Goal: Check status: Check status

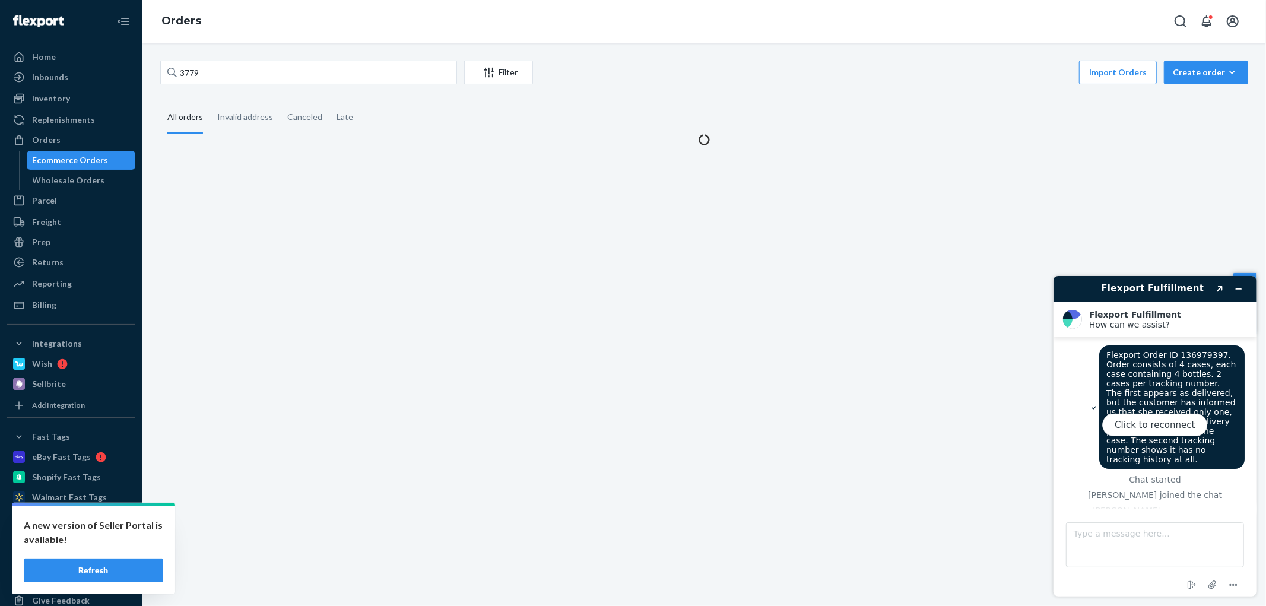
scroll to position [843, 0]
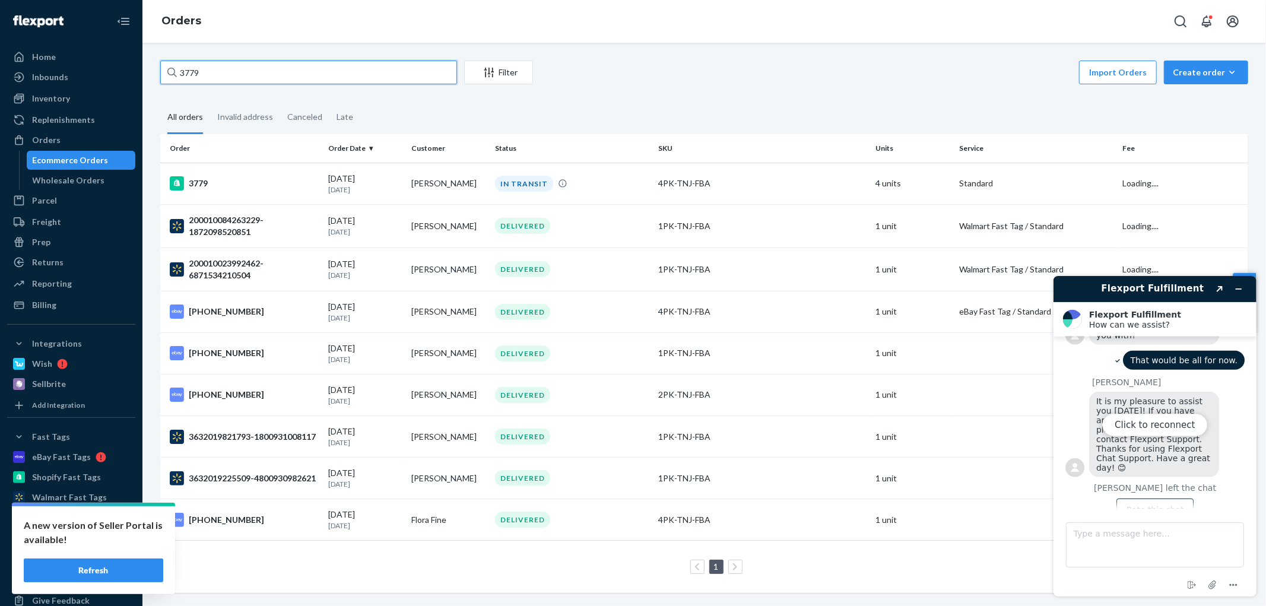
click at [303, 78] on input "3779" at bounding box center [308, 73] width 297 height 24
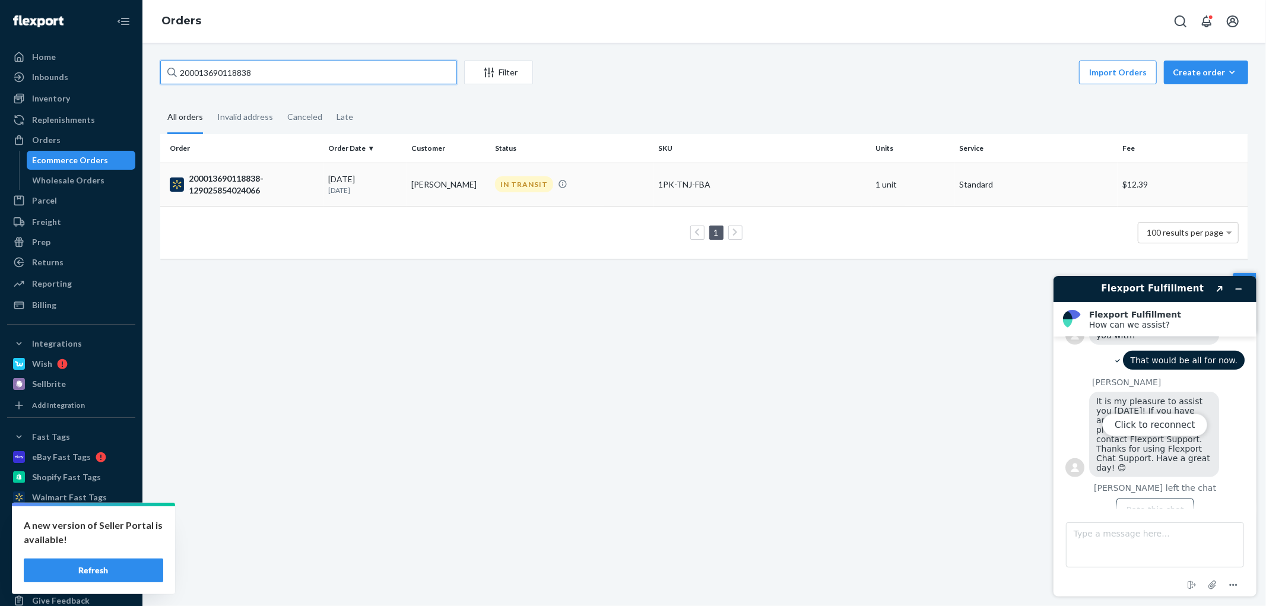
type input "200013690118838"
click at [354, 193] on p "[DATE]" at bounding box center [365, 190] width 74 height 10
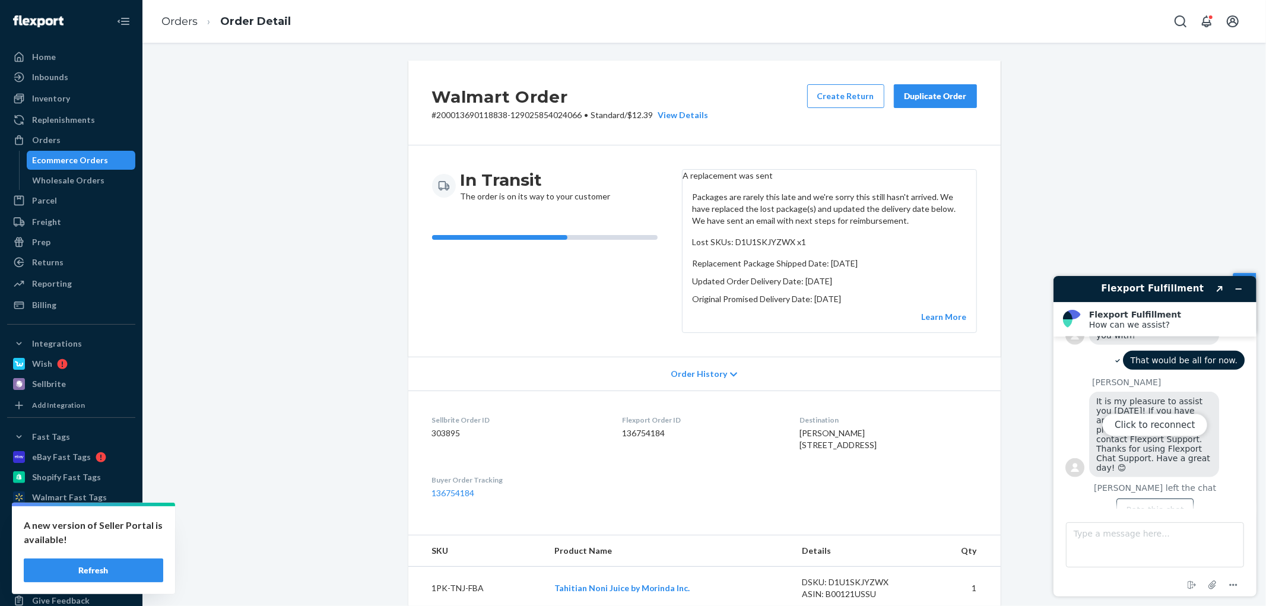
click at [1243, 290] on div "Click to reconnect" at bounding box center [1154, 435] width 203 height 320
click at [1239, 286] on div "Click to reconnect" at bounding box center [1154, 435] width 203 height 320
click at [1240, 287] on div "Click to reconnect" at bounding box center [1154, 435] width 203 height 320
click at [1157, 418] on button "Click to reconnect" at bounding box center [1153, 424] width 105 height 23
click at [1239, 288] on icon "Minimize widget" at bounding box center [1238, 288] width 5 height 0
